Goal: Task Accomplishment & Management: Complete application form

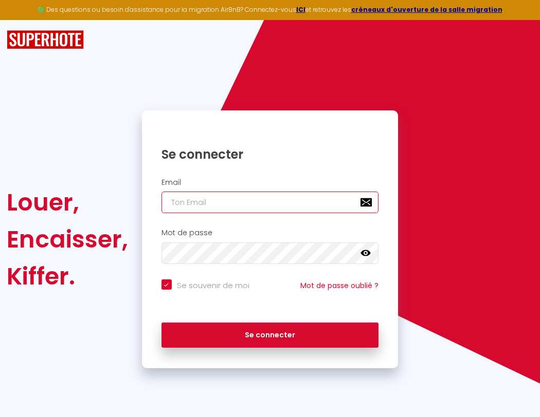
type input "s"
checkbox input "true"
type input "su"
checkbox input "true"
type input "sup"
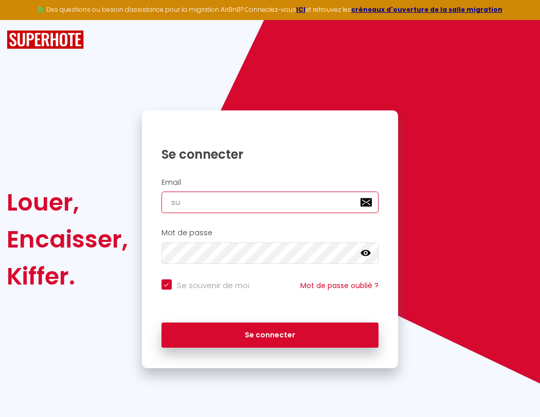
checkbox input "true"
type input "supe"
checkbox input "true"
type input "super"
checkbox input "true"
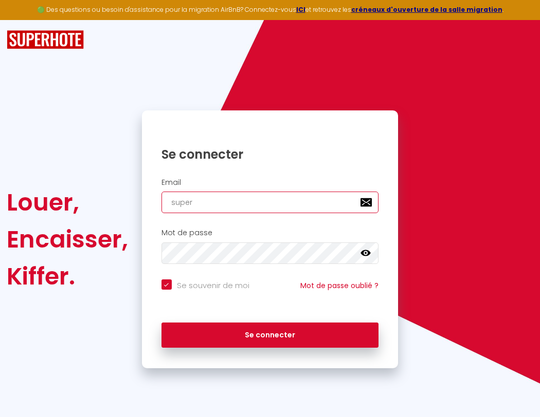
type input "superb"
checkbox input "true"
type input "superbo"
checkbox input "true"
type input "s"
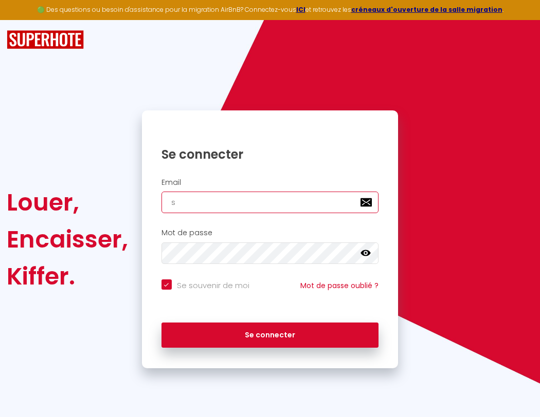
checkbox input "true"
type input "superbor"
checkbox input "true"
type input "su"
checkbox input "true"
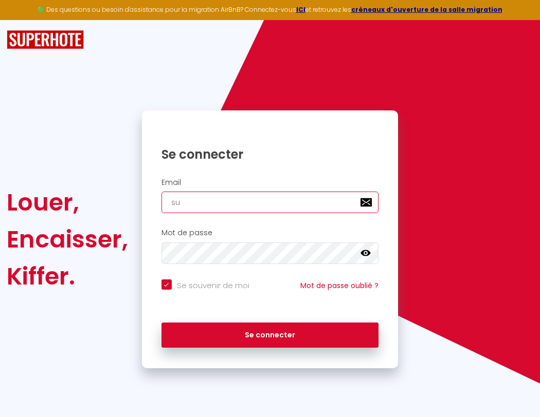
type input "sup"
checkbox input "true"
type input "supe"
checkbox input "true"
type input "super"
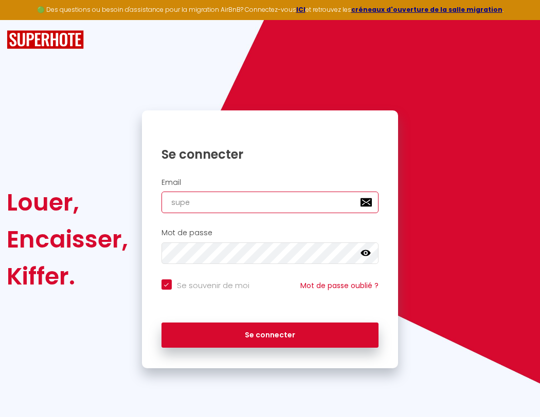
checkbox input "true"
type input "superb"
checkbox input "true"
type input "superbo"
checkbox input "true"
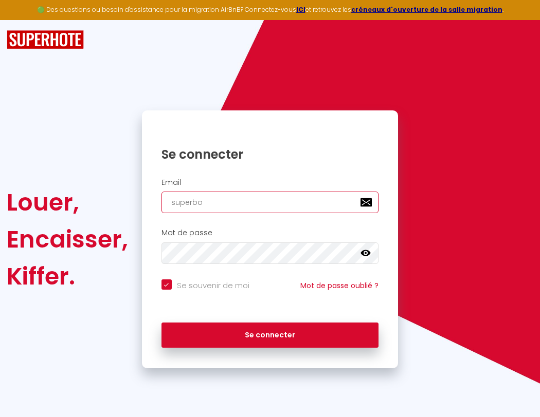
type input "superbor"
checkbox input "true"
type input "s"
checkbox input "true"
type input "superbord"
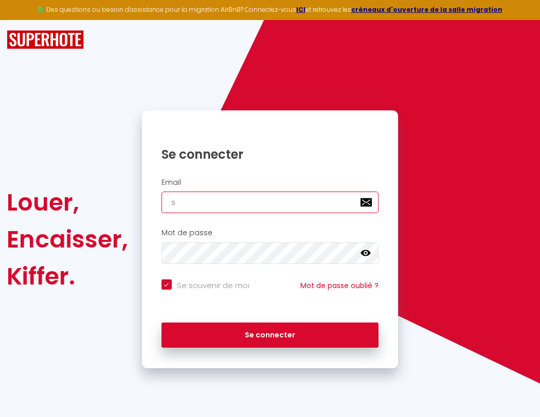
checkbox input "true"
type input "su"
checkbox input "true"
type input "superborde"
checkbox input "true"
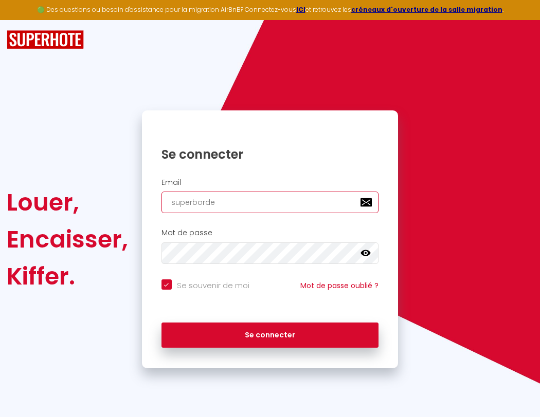
type input "sup"
checkbox input "true"
type input "superbordea"
checkbox input "true"
type input "supe"
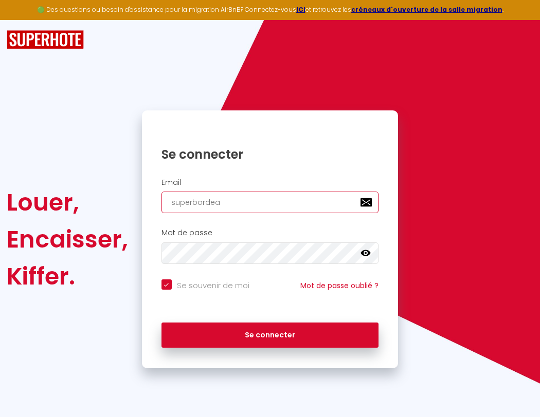
checkbox input "true"
type input "super"
checkbox input "true"
type input "superb"
checkbox input "true"
